Goal: Use online tool/utility: Utilize a website feature to perform a specific function

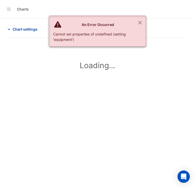
click at [22, 29] on span "Chart settings" at bounding box center [25, 29] width 25 height 5
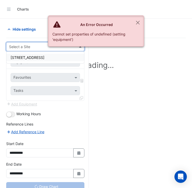
click at [18, 47] on input "text" at bounding box center [40, 46] width 62 height 5
click at [22, 60] on div "[STREET_ADDRESS]" at bounding box center [45, 57] width 78 height 7
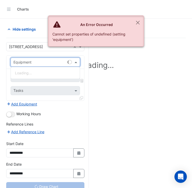
click at [22, 60] on input "text" at bounding box center [39, 62] width 53 height 5
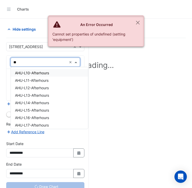
type input "***"
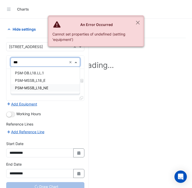
click at [32, 92] on div "PSM-DB.L18.LL.1 PSM-MSSB_L18_E PSM-MSSB_L18_NE" at bounding box center [45, 80] width 69 height 27
click at [31, 89] on span "PSM-MSSB_L18_NE" at bounding box center [31, 88] width 33 height 4
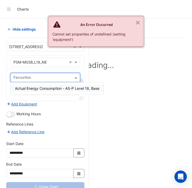
click at [28, 77] on input "text" at bounding box center [42, 77] width 58 height 5
click at [31, 87] on span "Actual Energy Consumption - AS-P Level 18, Base" at bounding box center [57, 88] width 84 height 4
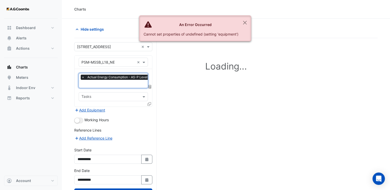
scroll to position [19, 0]
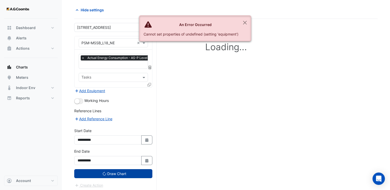
click at [109, 172] on button "Draw Chart" at bounding box center [113, 173] width 78 height 9
